Goal: Task Accomplishment & Management: Manage account settings

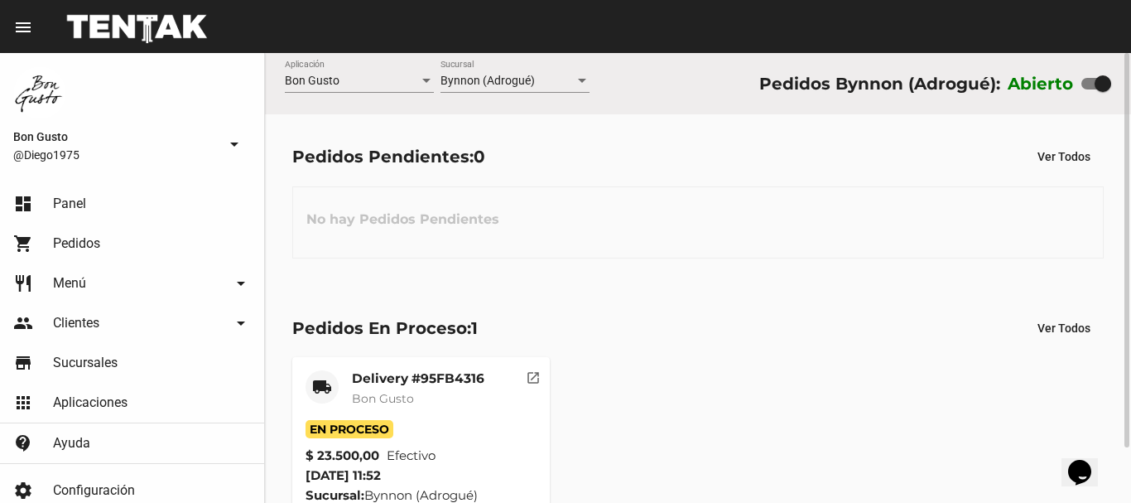
click at [394, 464] on span "Efectivo" at bounding box center [411, 455] width 49 height 20
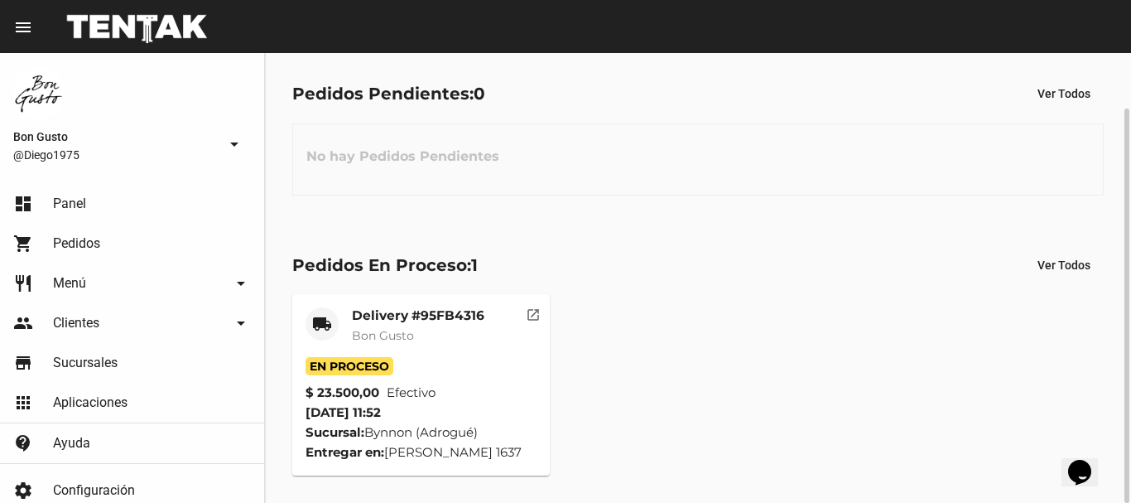
click at [441, 421] on mat-card-content "En Proceso $ 23.500,00 Efectivo [DATE] 11:52 Sucursal: Bynnon (Adrogué) Entrega…" at bounding box center [420, 409] width 231 height 105
click at [489, 412] on mat-card-content "En Proceso $ 23.500,00 Efectivo [DATE] 11:52 Sucursal: Bynnon (Adrogué) Entrega…" at bounding box center [420, 409] width 231 height 105
click at [387, 370] on span "En Proceso" at bounding box center [349, 366] width 88 height 18
click at [390, 367] on span "En Proceso" at bounding box center [349, 366] width 88 height 18
click at [432, 310] on mat-card-title "Delivery #95FB4316" at bounding box center [418, 315] width 132 height 17
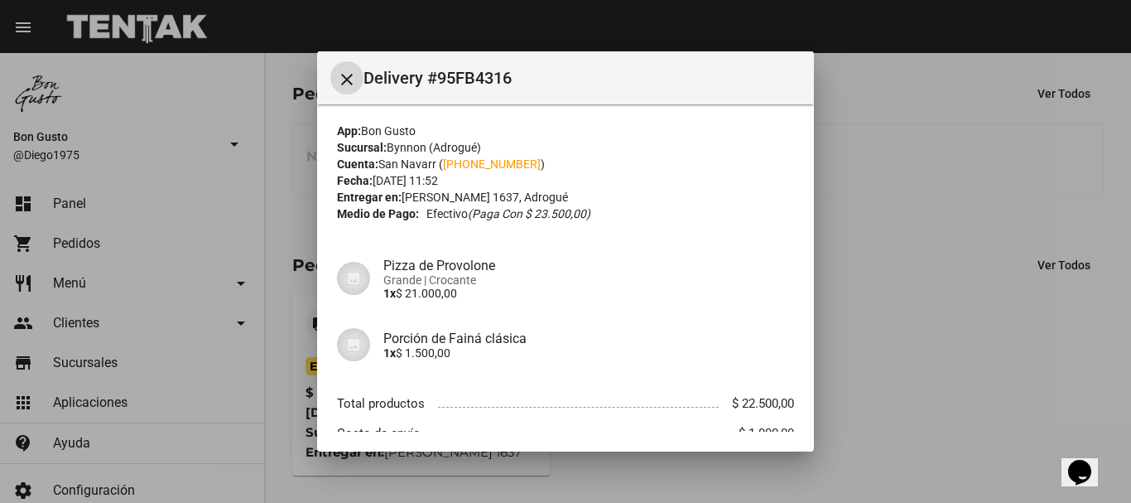
scroll to position [0, 0]
drag, startPoint x: 383, startPoint y: 161, endPoint x: 433, endPoint y: 171, distance: 50.8
click at [433, 171] on div "Cuenta: San Navarr ( [PHONE_NUMBER] )" at bounding box center [565, 165] width 457 height 17
click at [719, 233] on div "App: Bon Gusto Sucursal: Bynnon (Adrogué) Cuenta: [GEOGRAPHIC_DATA] ( [PHONE_NU…" at bounding box center [565, 323] width 457 height 399
click at [966, 260] on div at bounding box center [565, 251] width 1131 height 503
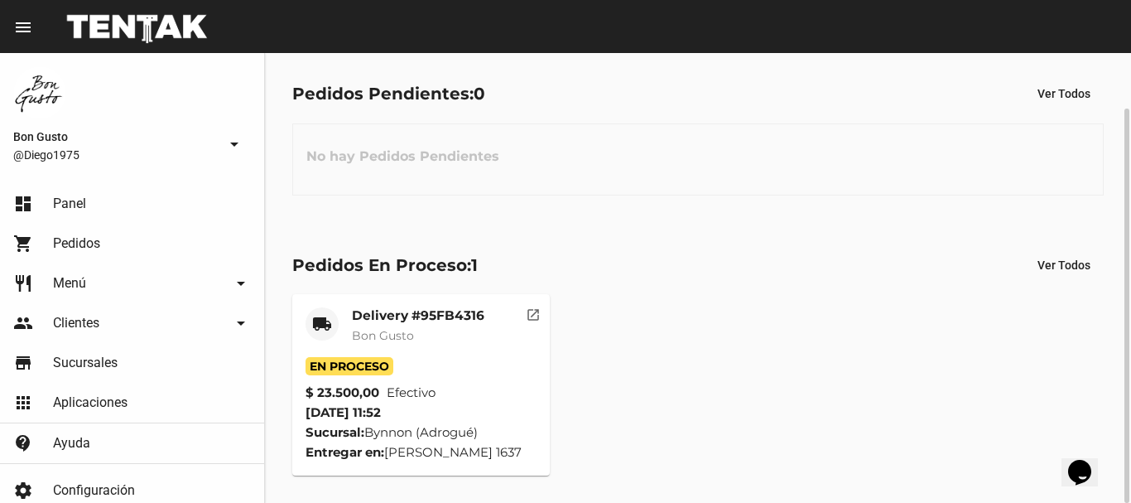
click at [434, 342] on mat-card-subtitle "Bon Gusto" at bounding box center [418, 335] width 132 height 17
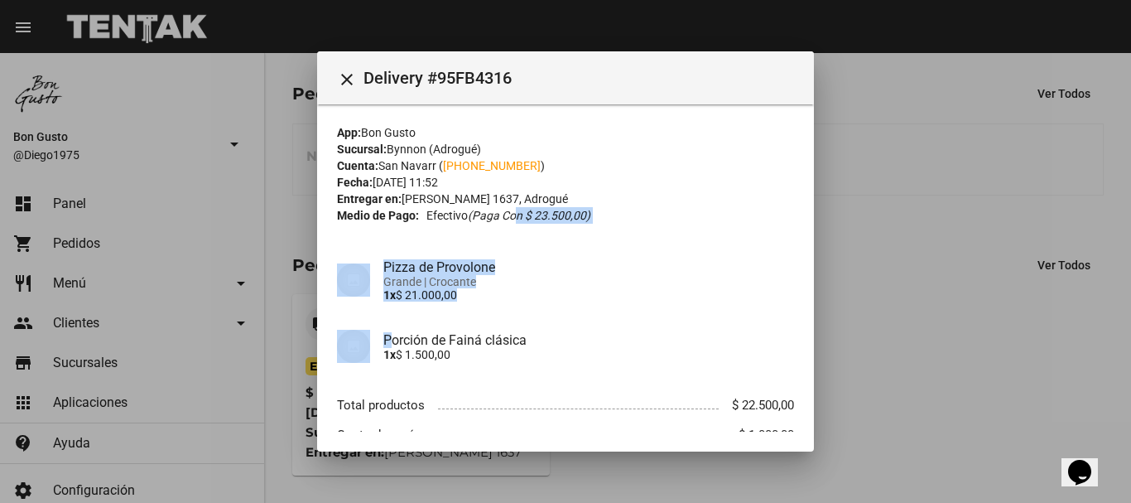
scroll to position [105, 0]
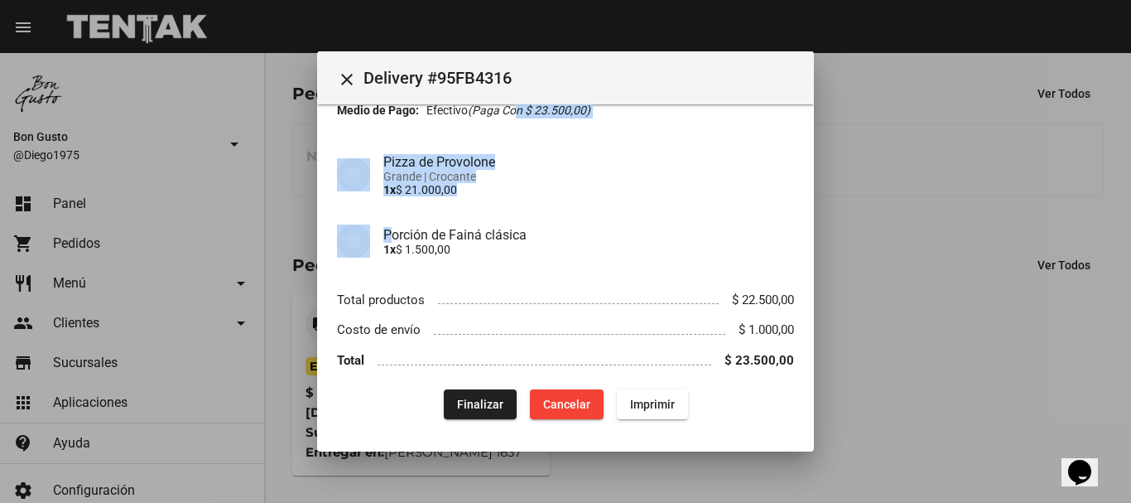
drag, startPoint x: 515, startPoint y: 214, endPoint x: 633, endPoint y: 263, distance: 128.4
click at [629, 267] on div "App: Bon Gusto Sucursal: Bynnon (Adrogué) Cuenta: [GEOGRAPHIC_DATA] ( [PHONE_NU…" at bounding box center [565, 218] width 457 height 399
click at [633, 263] on div "Porción de Fainá clásica 1x $ 1.500,00" at bounding box center [565, 241] width 457 height 60
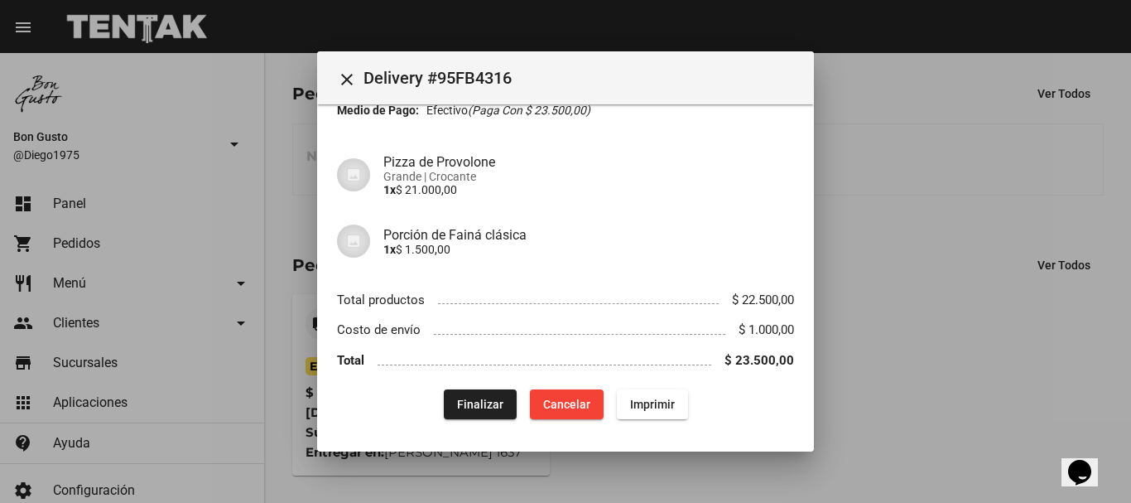
click at [848, 303] on div at bounding box center [565, 251] width 1131 height 503
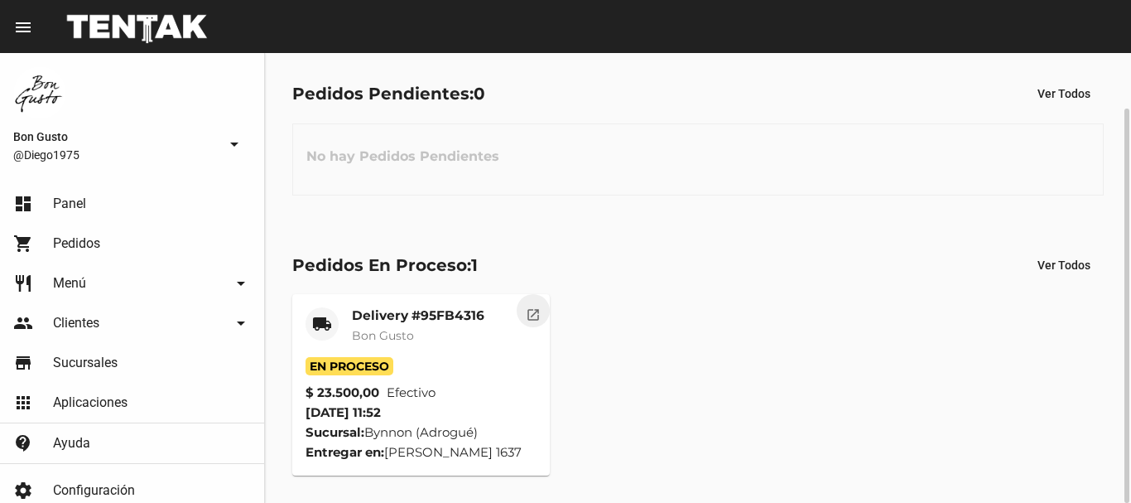
click at [541, 312] on button "open_in_new" at bounding box center [533, 310] width 33 height 33
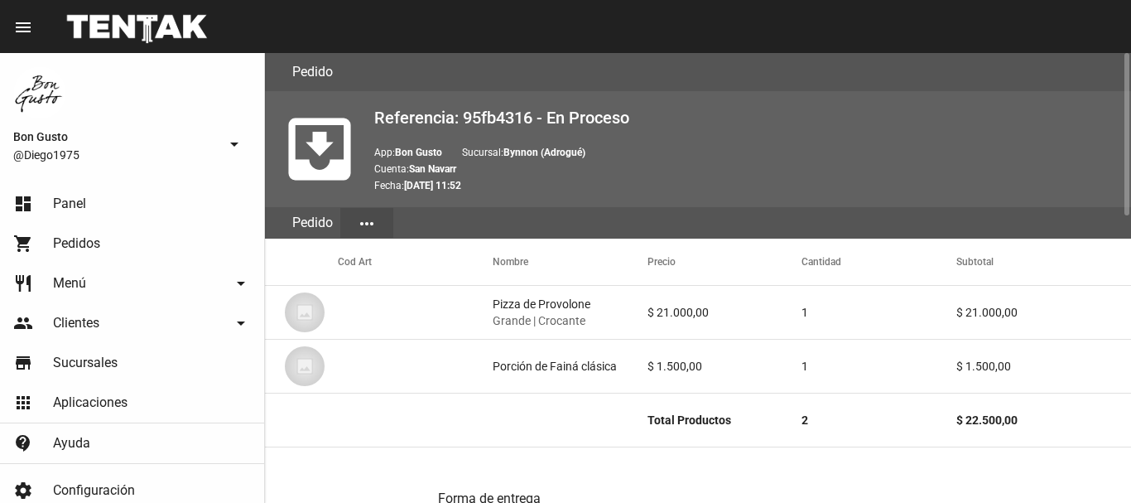
click at [369, 226] on mat-icon "more_horiz" at bounding box center [367, 224] width 20 height 20
click at [685, 142] on div at bounding box center [565, 251] width 1131 height 503
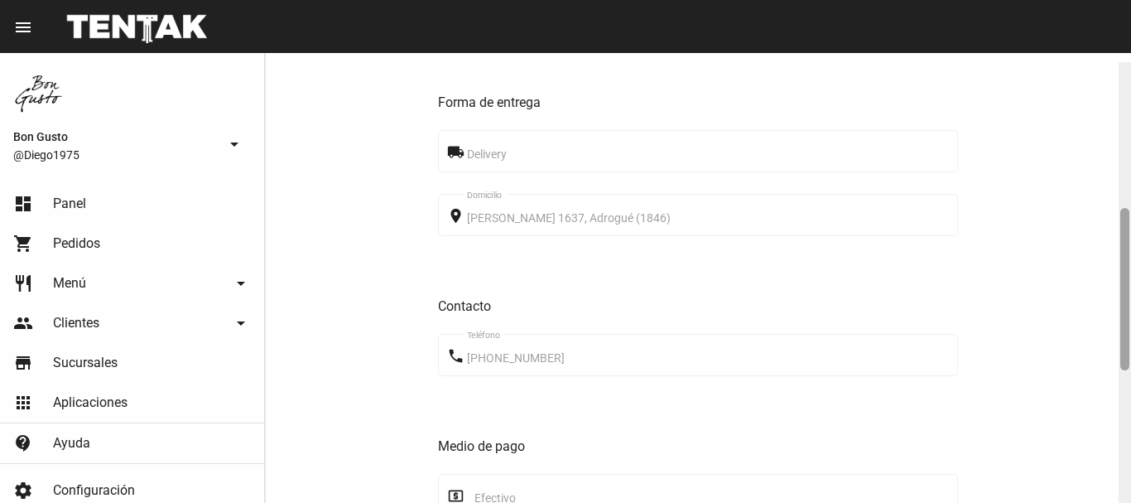
scroll to position [405, 0]
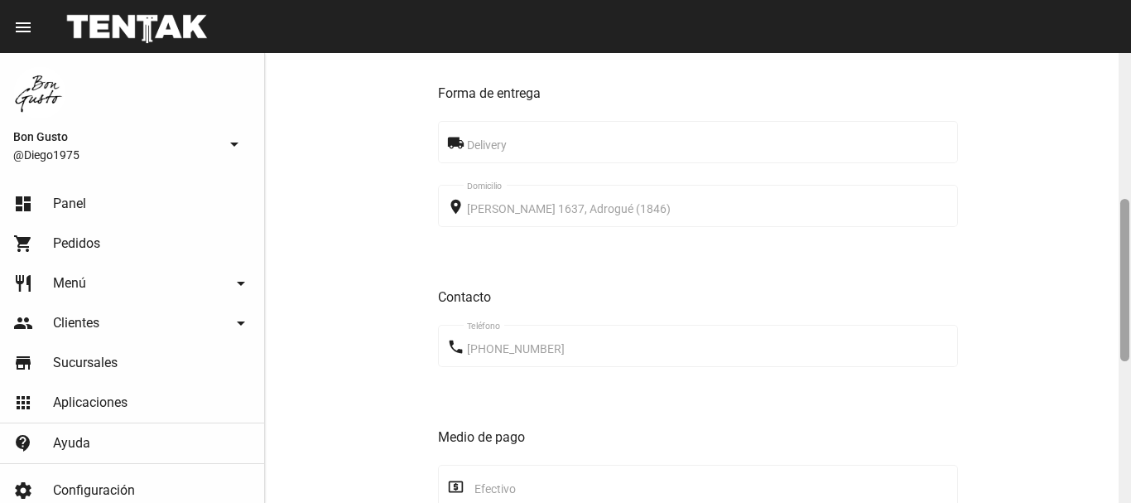
drag, startPoint x: 1122, startPoint y: 194, endPoint x: 1130, endPoint y: 253, distance: 59.4
click at [1130, 253] on div at bounding box center [1124, 278] width 12 height 450
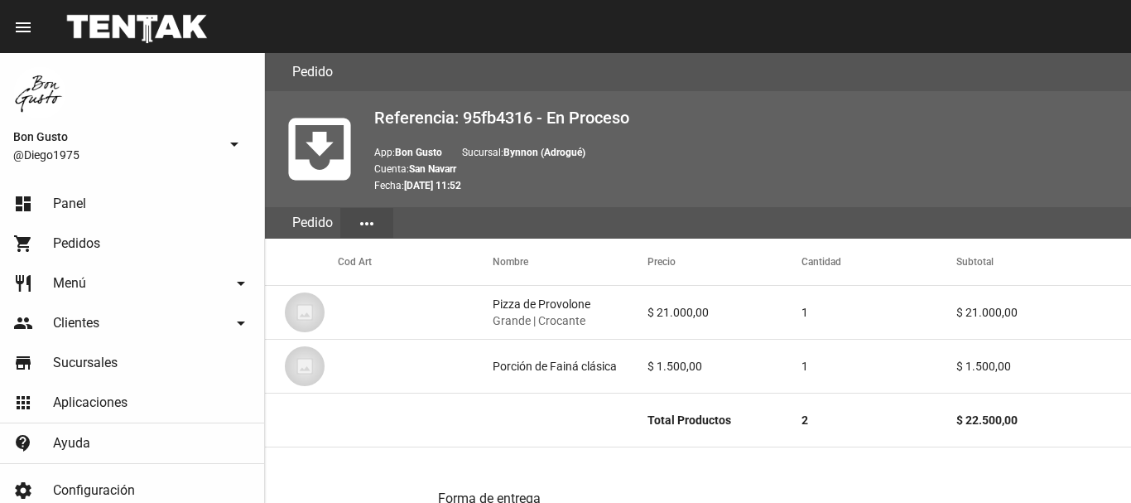
scroll to position [795, 0]
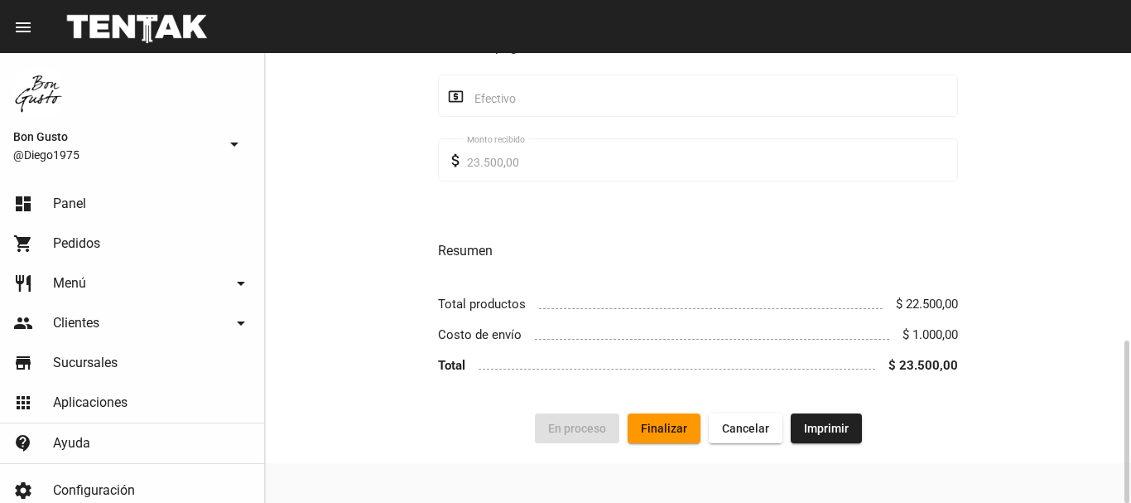
click at [742, 423] on span "Cancelar" at bounding box center [745, 427] width 47 height 13
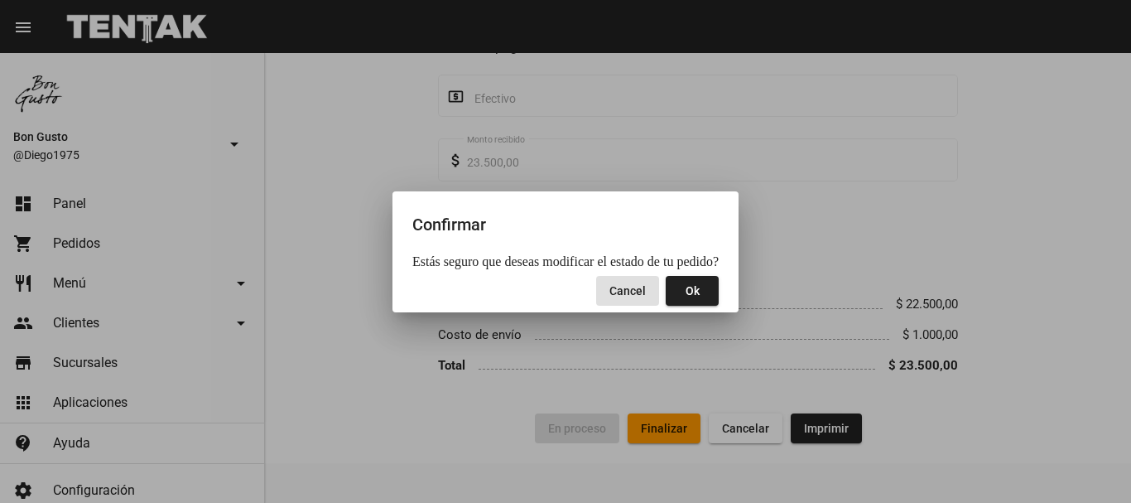
click at [687, 291] on span "Ok" at bounding box center [692, 290] width 14 height 13
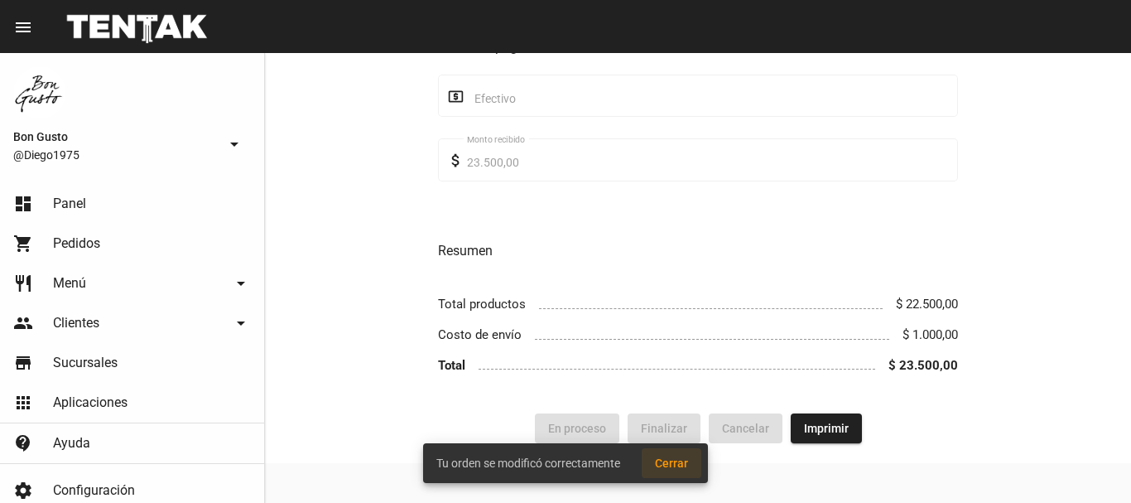
click at [677, 460] on span "Cerrar" at bounding box center [671, 462] width 33 height 13
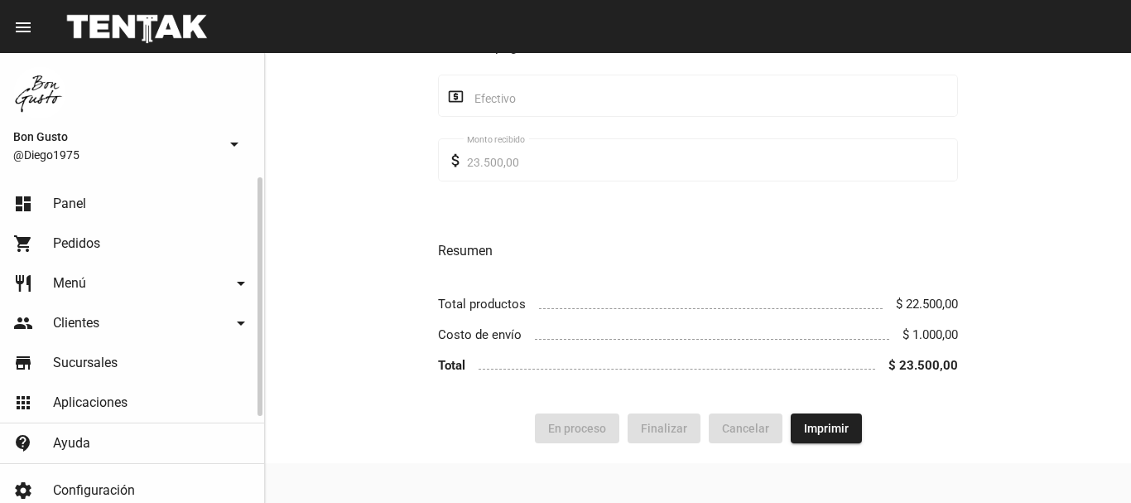
click at [86, 243] on span "Pedidos" at bounding box center [76, 243] width 47 height 17
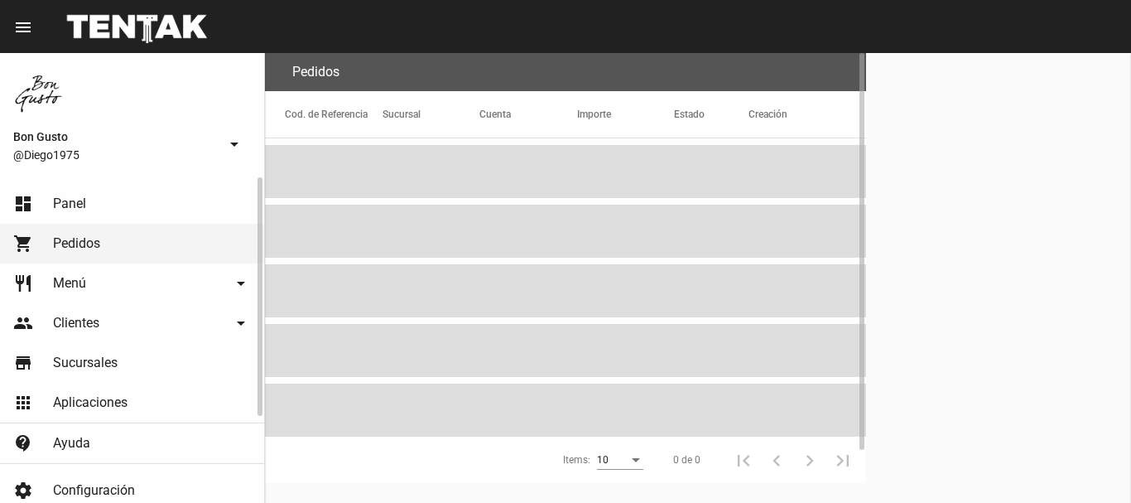
click at [100, 206] on link "dashboard Panel" at bounding box center [132, 204] width 264 height 40
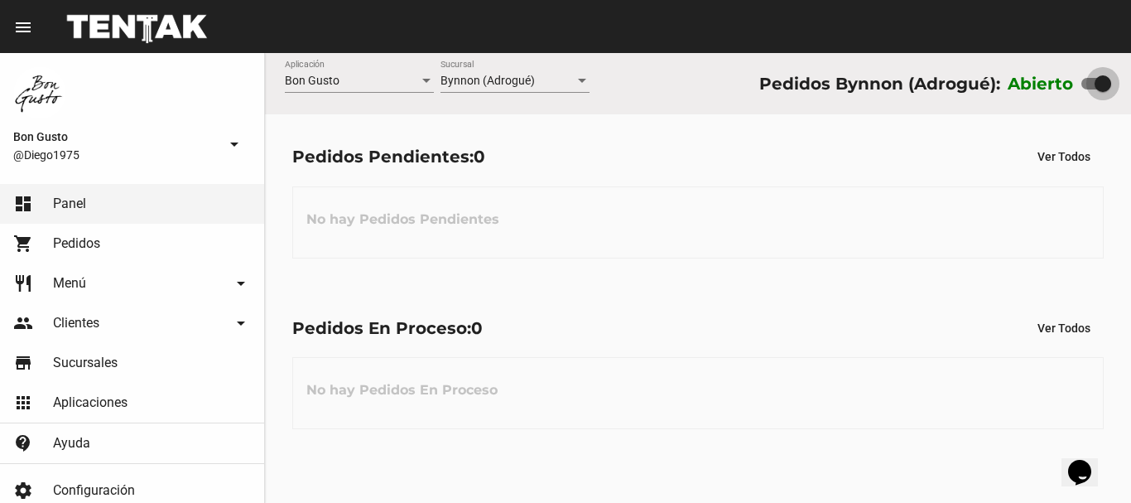
drag, startPoint x: 1109, startPoint y: 88, endPoint x: 1074, endPoint y: 83, distance: 35.1
click at [1074, 83] on div "Abierto" at bounding box center [1059, 83] width 103 height 26
checkbox input "false"
